Goal: Communication & Community: Answer question/provide support

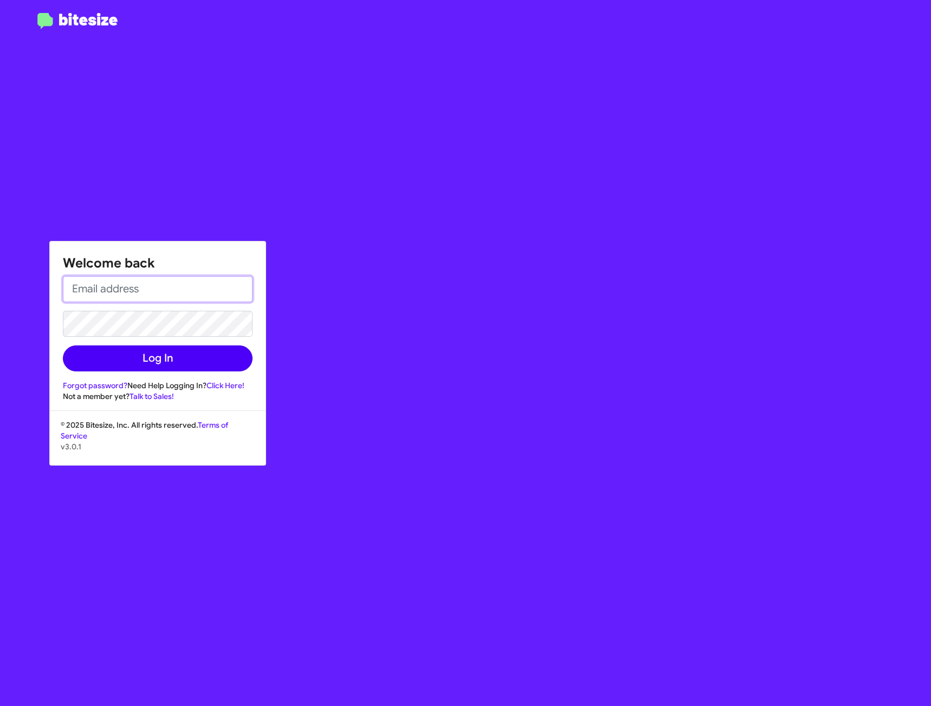
type input "[EMAIL_ADDRESS][PERSON_NAME][DOMAIN_NAME]"
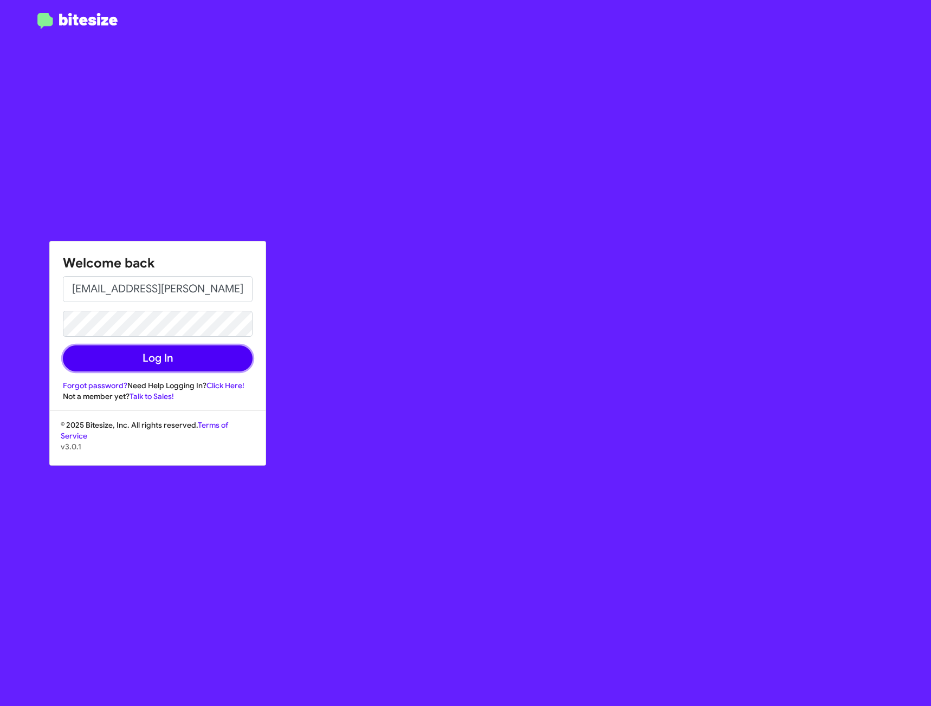
click at [221, 368] on button "Log In" at bounding box center [158, 359] width 190 height 26
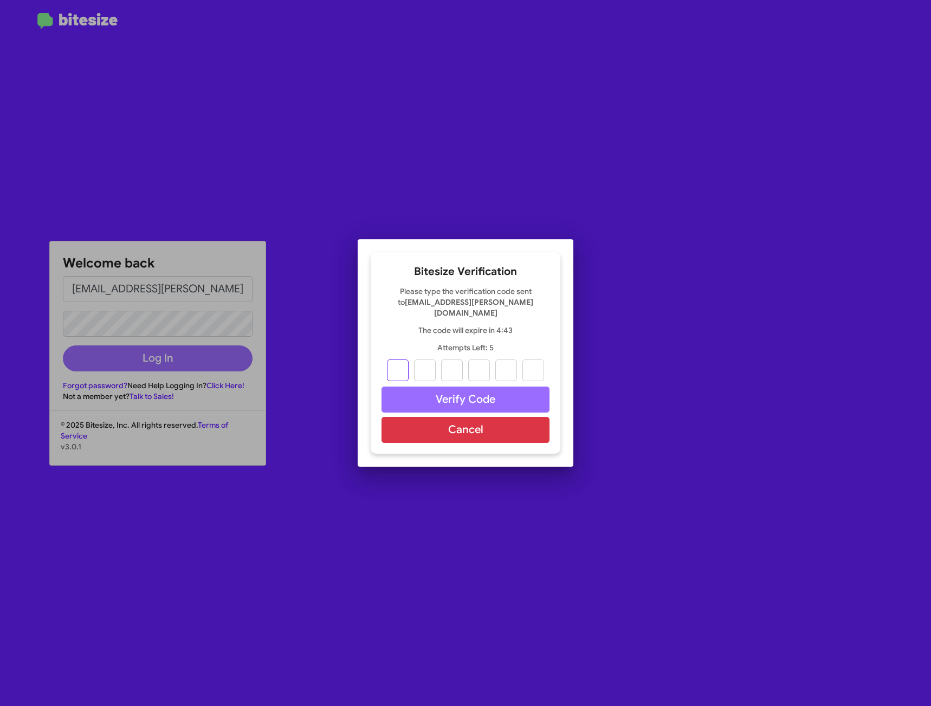
click at [391, 360] on input "text" at bounding box center [398, 371] width 22 height 22
type input "0"
type input "4"
type input "6"
type input "9"
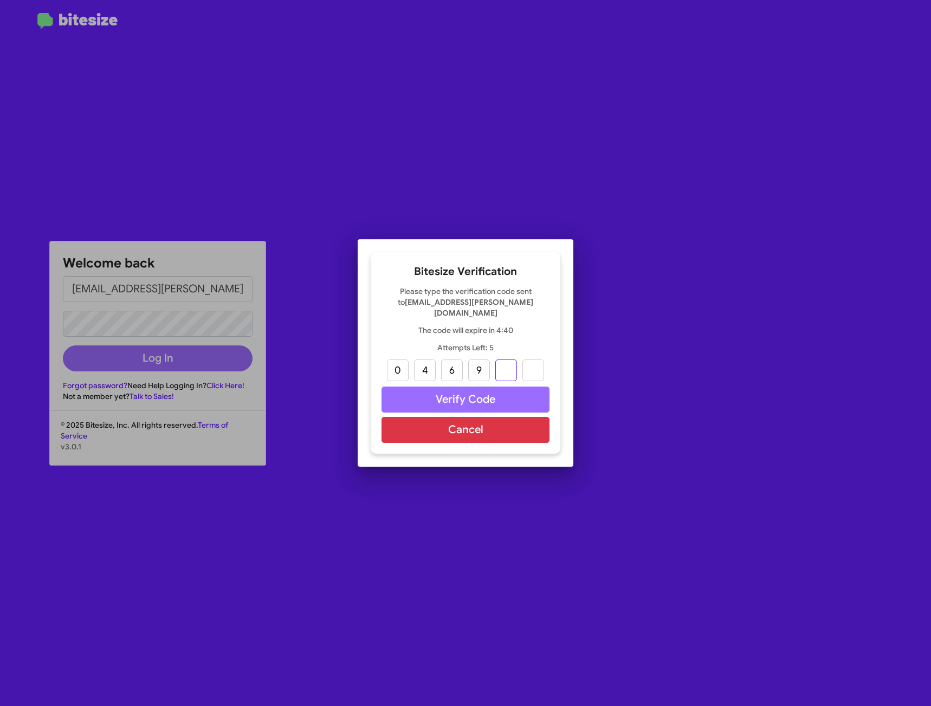
type input "4"
type input "8"
click at [449, 397] on button "Verify Code" at bounding box center [465, 400] width 168 height 26
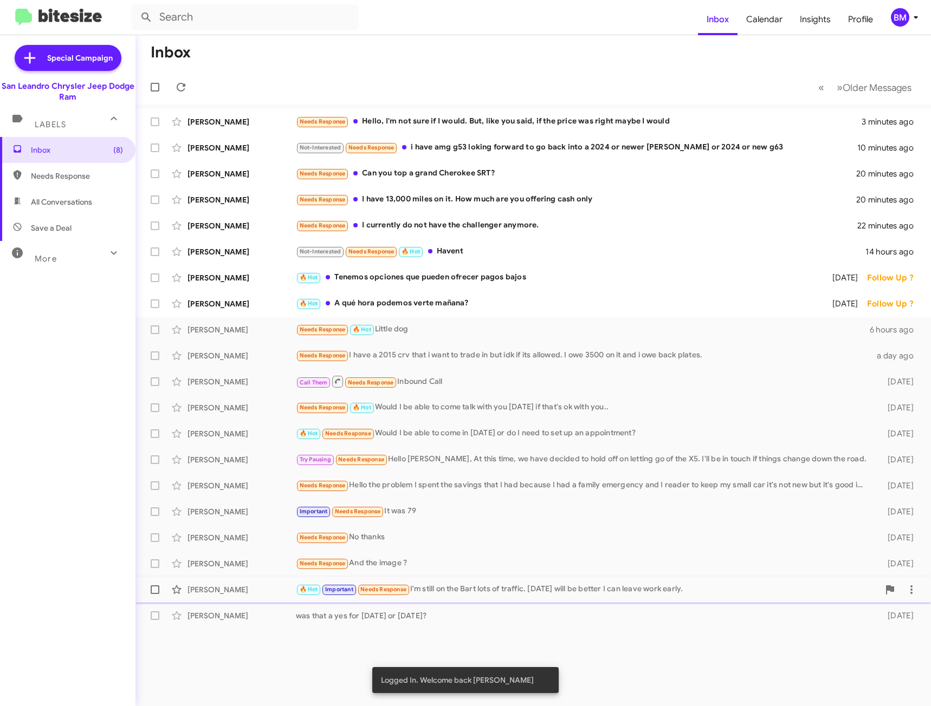
click at [501, 593] on div "🔥 Hot Important Needs Response I'm still on the Bart lots of traffic. [DATE] wi…" at bounding box center [587, 589] width 583 height 12
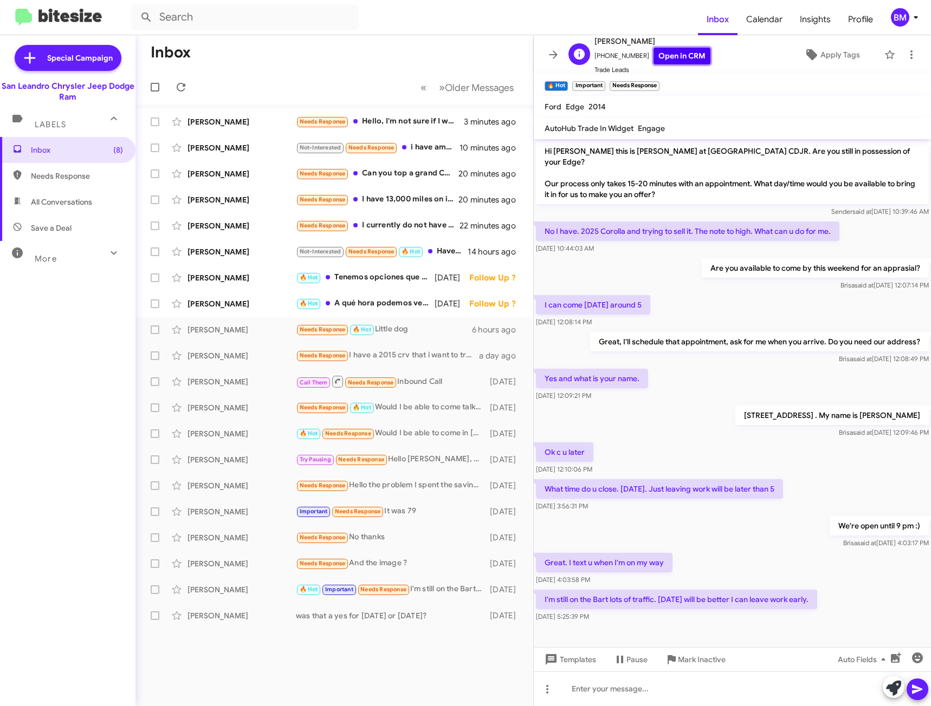
click at [654, 56] on link "Open in CRM" at bounding box center [681, 56] width 57 height 17
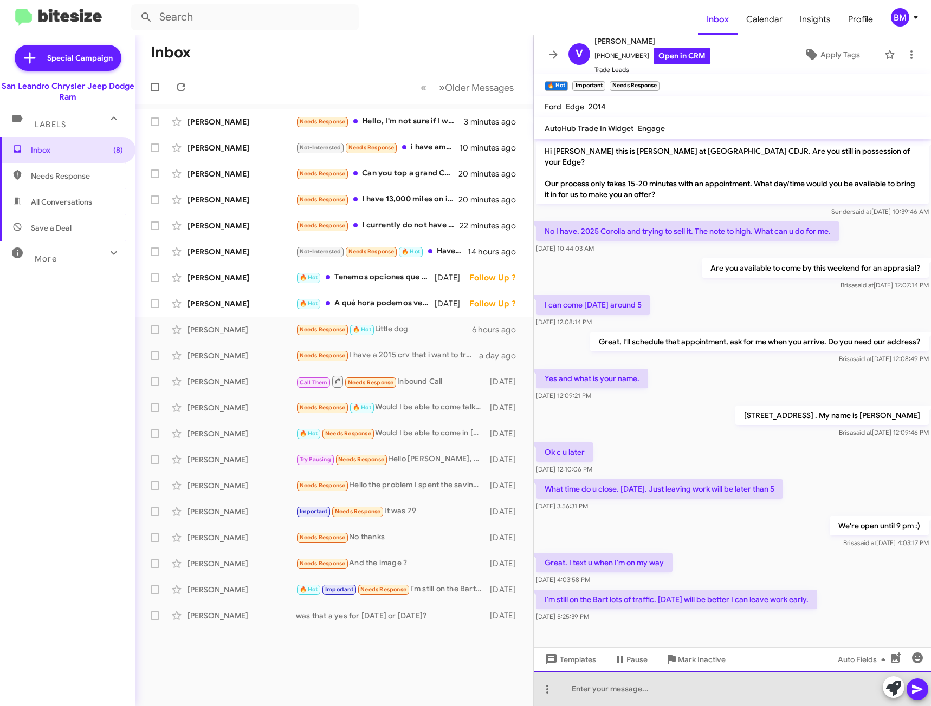
click at [631, 680] on div at bounding box center [732, 689] width 397 height 35
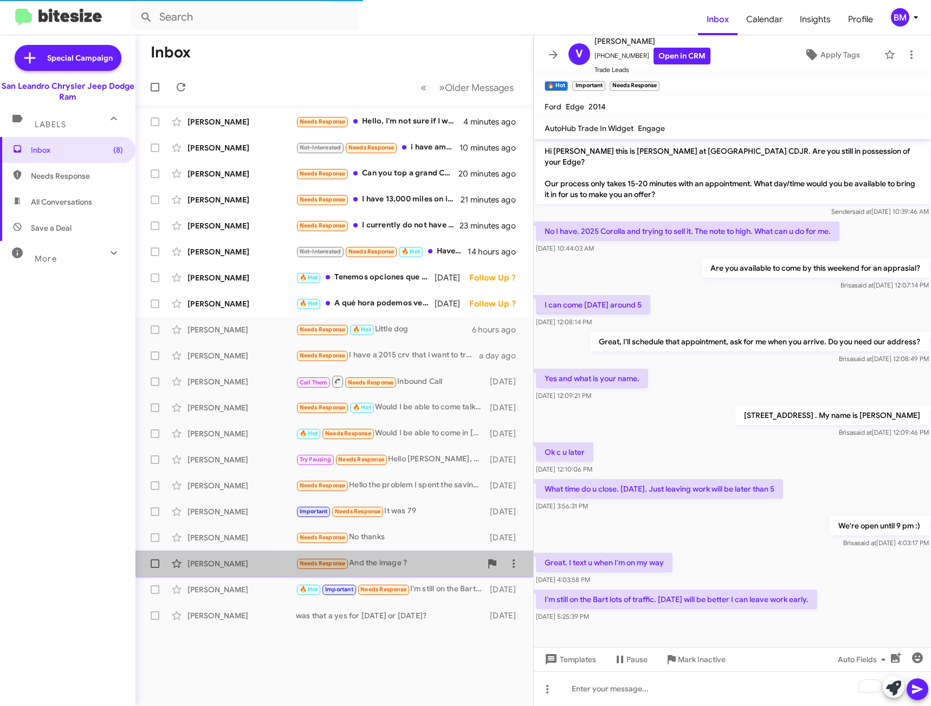
click at [419, 567] on div "Needs Response And the image ?" at bounding box center [388, 563] width 185 height 12
